Goal: Check status: Check status

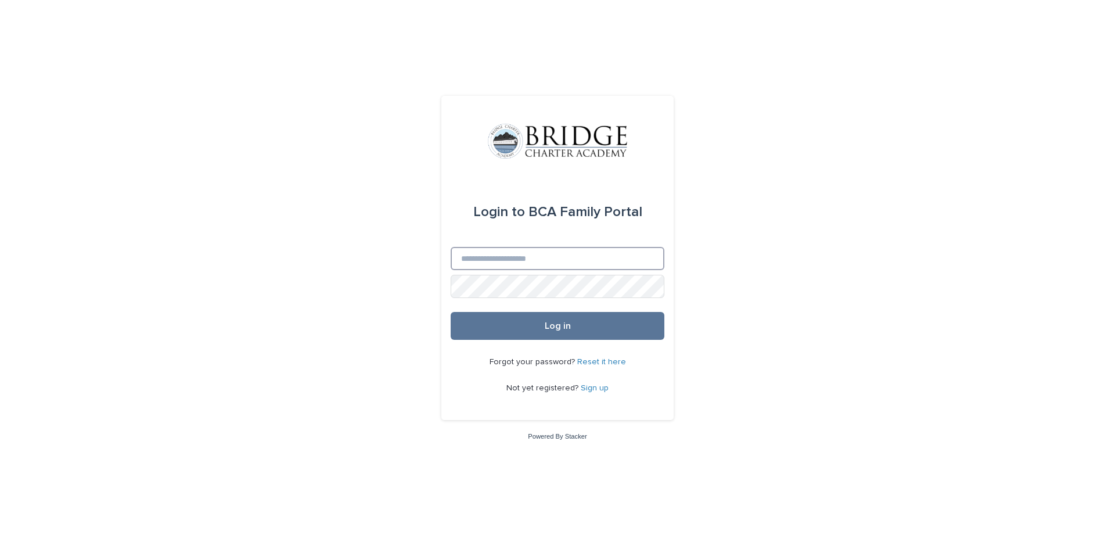
click at [520, 257] on input "Email" at bounding box center [558, 258] width 214 height 23
type input "**********"
click at [451, 312] on button "Log in" at bounding box center [558, 326] width 214 height 28
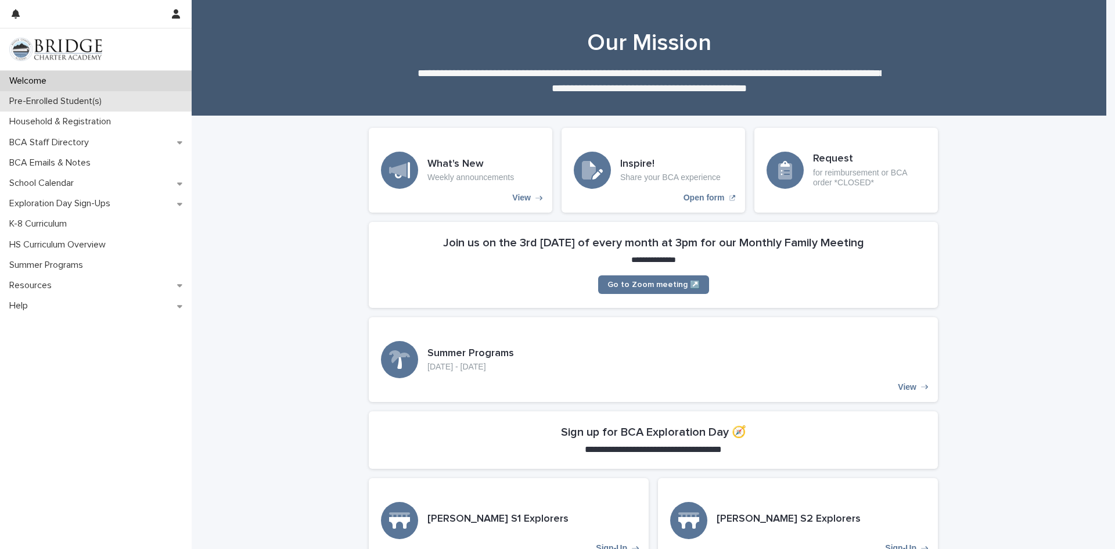
click at [89, 102] on p "Pre-Enrolled Student(s)" at bounding box center [58, 101] width 106 height 11
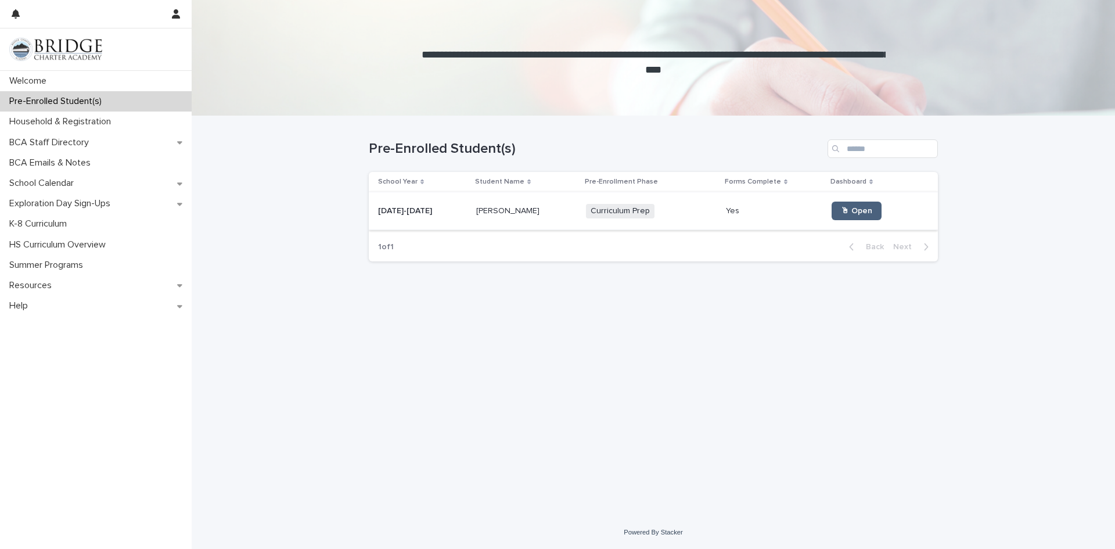
click at [857, 213] on span "🖱 Open" at bounding box center [856, 211] width 31 height 8
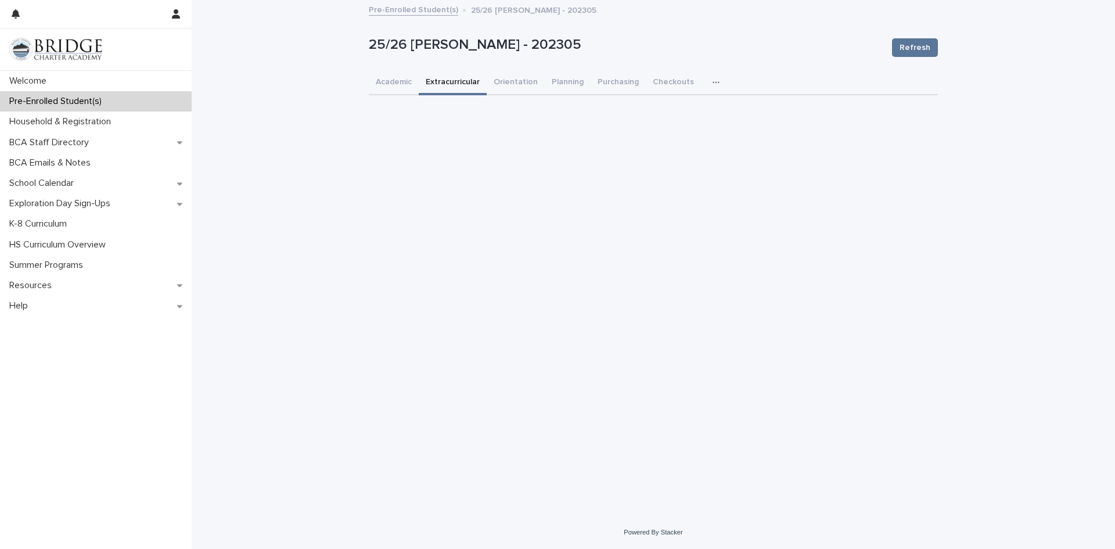
click at [449, 80] on button "Extracurricular" at bounding box center [453, 83] width 68 height 24
click at [520, 88] on button "Orientation" at bounding box center [516, 83] width 58 height 24
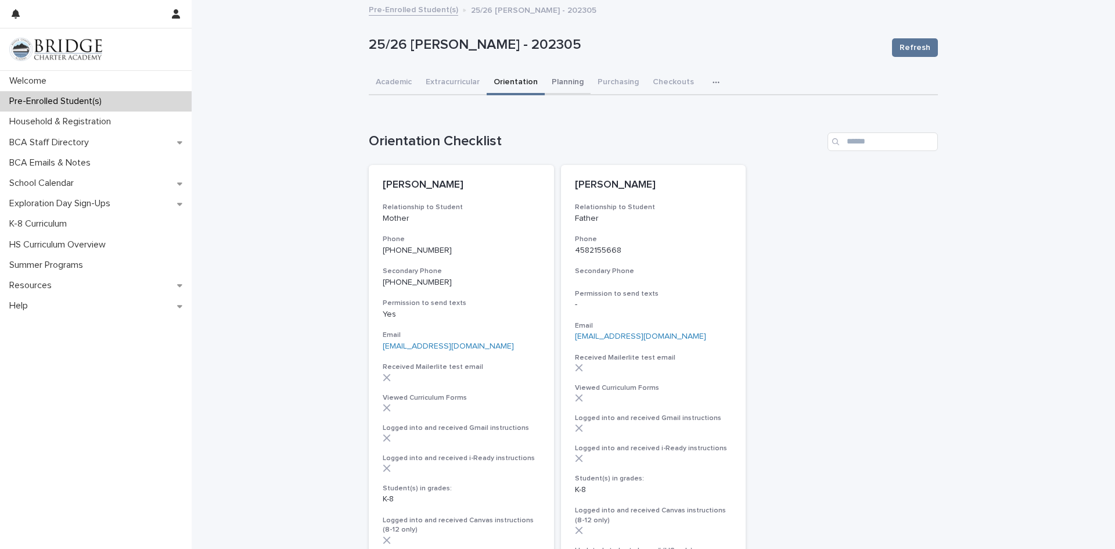
click at [566, 76] on button "Planning" at bounding box center [568, 83] width 46 height 24
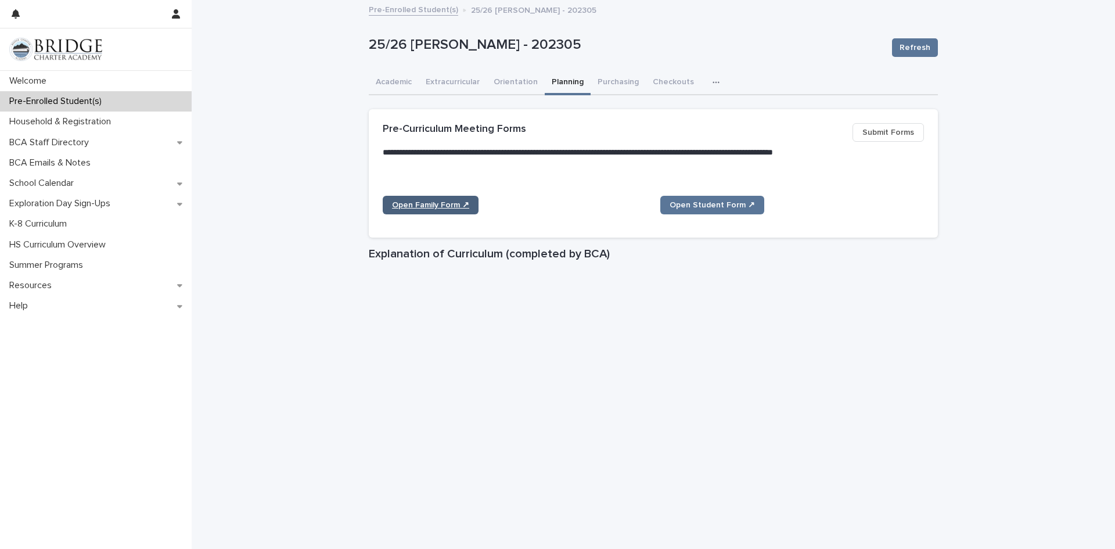
click at [427, 206] on span "Open Family Form ↗" at bounding box center [430, 205] width 77 height 8
click at [703, 201] on span "Open Student Form ↗" at bounding box center [712, 205] width 85 height 8
